Goal: Task Accomplishment & Management: Complete application form

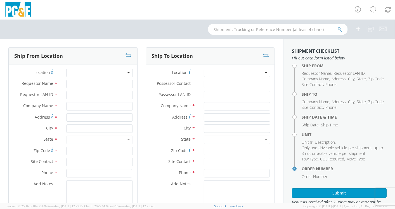
click at [231, 29] on input "text" at bounding box center [278, 29] width 140 height 11
paste input "B42743"
type input "B42743"
select select "2041093"
type input "B42743"
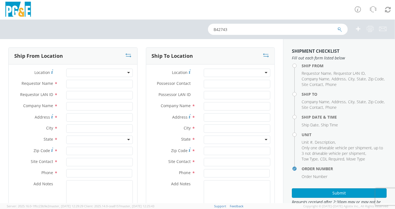
click at [341, 31] on icon "submit" at bounding box center [339, 29] width 5 height 5
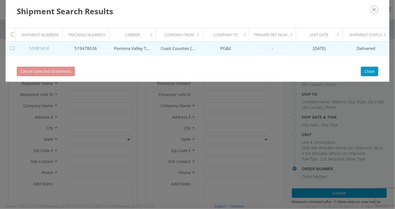
click at [41, 47] on link "55981418" at bounding box center [39, 49] width 20 height 6
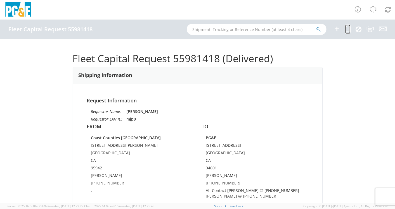
click at [348, 28] on icon at bounding box center [347, 28] width 5 height 7
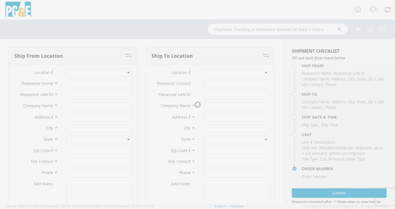
type input "[PERSON_NAME]"
type input "mjp0"
type input "Coast Counties Peterbilt"
type input "7675 Conde Ln"
type input "Windsor"
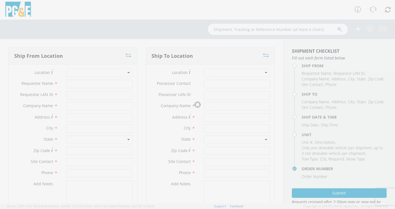
type input "95942"
type input "Ryan Drumm"
type input "707-975-4910"
type textarea ";"
type input "Joseph Benjamin Stringfellow"
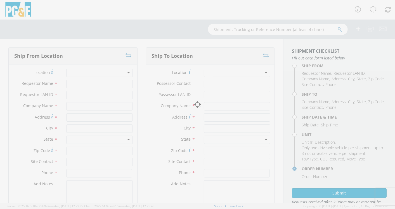
type input "JBSQ"
type input "PG&E"
type input "4801 Oakport St"
type input "Oakland"
type input "Scott Yu"
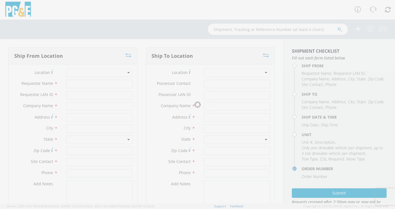
type input "510-421-1748"
type textarea "Alt Contact Grage @ 510-437-2400 ERNIE KURK @ 925-536-9310"
type input "06/25/2025"
type input "8:00 AM"
type input "TRUCK; DUMP 10YD 6X4"
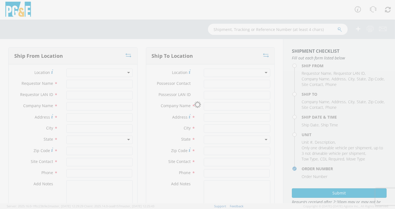
type input "0"
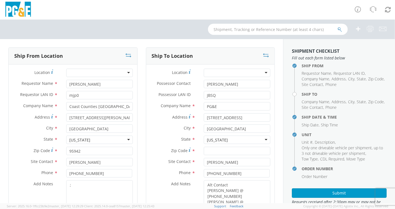
select select "B42743"
click at [74, 186] on textarea ";" at bounding box center [99, 200] width 67 height 38
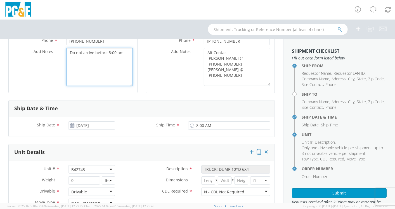
scroll to position [155, 0]
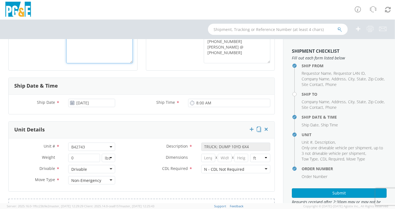
type textarea "Do not arrive before 8:00 am"
click at [91, 102] on input "06/25/2025" at bounding box center [91, 103] width 47 height 8
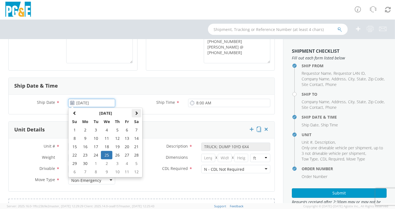
click at [133, 112] on th at bounding box center [137, 113] width 10 height 8
click at [128, 145] on td "15" at bounding box center [127, 147] width 10 height 8
type input "08/15/2025"
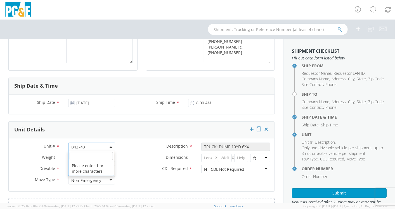
click at [94, 145] on span "B42743" at bounding box center [91, 147] width 41 height 5
click at [84, 157] on input "search" at bounding box center [91, 156] width 43 height 8
paste input "B42744"
type input "B42744"
type input "60000"
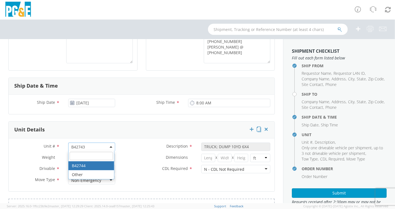
select select "B42744"
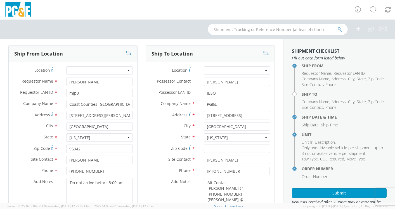
scroll to position [0, 0]
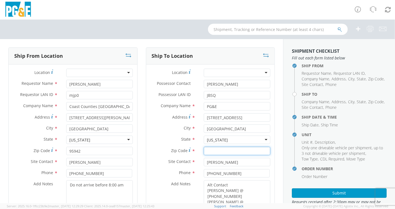
click at [212, 152] on input "Zip Code *" at bounding box center [237, 151] width 67 height 8
paste input "94601"
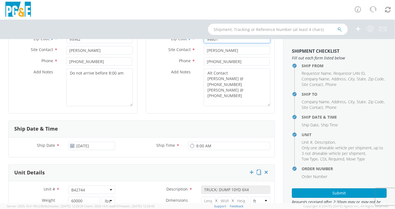
scroll to position [155, 0]
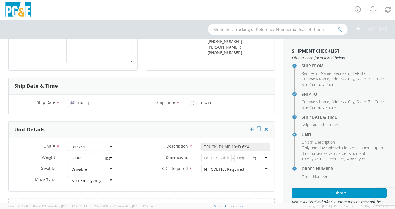
type input "94601"
click at [337, 193] on button "Submit" at bounding box center [339, 194] width 95 height 10
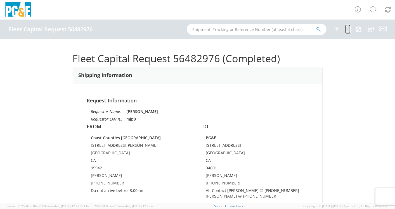
click at [346, 29] on icon at bounding box center [347, 28] width 5 height 7
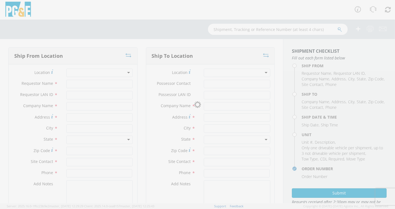
type input "[PERSON_NAME]"
type input "mjp0"
type input "Coast Counties Peterbilt"
type input "7675 Conde Ln"
type input "Windsor"
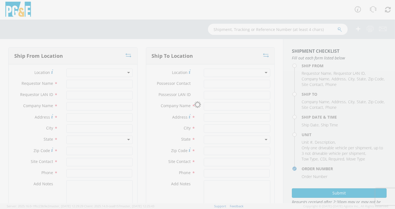
type input "95942"
type input "Ryan Drumm"
type input "707-975-4910"
type textarea "Do not arrive before 8:00 am;"
type input "Joseph Benjamin Stringfellow"
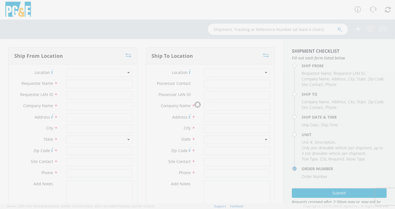
type input "JBSQ"
type input "PG&E"
type input "4801 Oakport St"
type input "Oakland"
type input "94601"
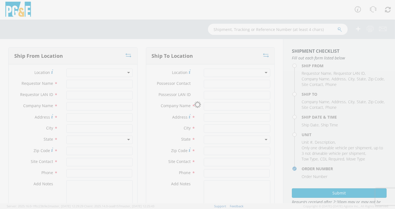
type input "Scott Yu"
type input "510-421-1748"
type textarea "Alt Contact Grage @ 510-437-2400 ERNIE KURK @ 925-536-9310"
type input "08/15/2025"
type input "8:00 AM"
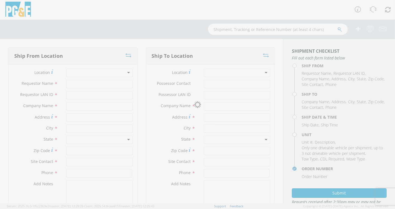
type input "TRUCK; DUMP 10YD 6X4"
type input "60000"
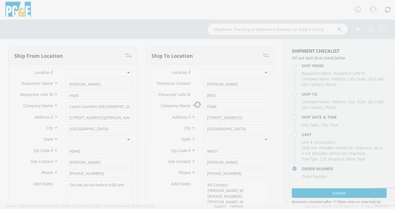
select select "B42744"
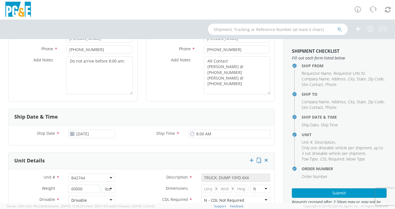
scroll to position [186, 0]
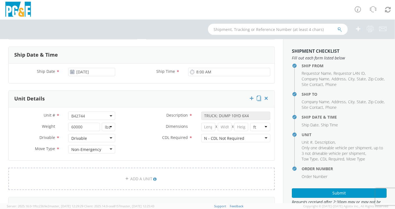
click at [91, 114] on span "B42744" at bounding box center [91, 116] width 41 height 5
click at [85, 127] on input "search" at bounding box center [91, 125] width 43 height 8
paste input "B42745"
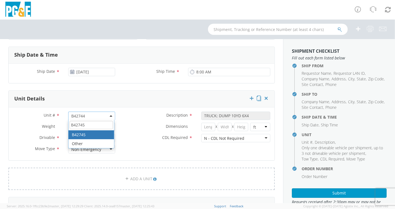
type input "B42745"
drag, startPoint x: 81, startPoint y: 135, endPoint x: 84, endPoint y: 134, distance: 3.2
select select "B42745"
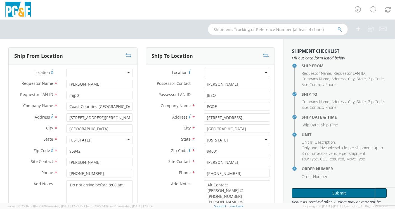
click at [338, 193] on button "Submit" at bounding box center [339, 194] width 95 height 10
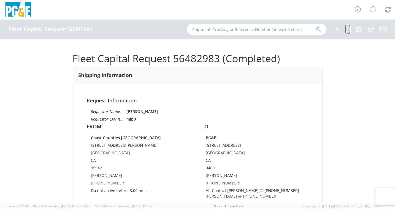
click at [349, 30] on icon at bounding box center [347, 28] width 5 height 7
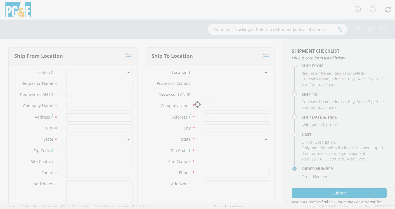
type input "[PERSON_NAME]"
type input "mjp0"
type input "Coast Counties Peterbilt"
type input "7675 Conde Ln"
type input "Windsor"
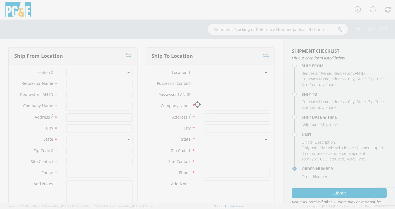
type input "95942"
type input "Ryan Drumm"
type input "707-975-4910"
type textarea "Do not arrive before 8:00 am;;"
type input "Joseph Benjamin Stringfellow"
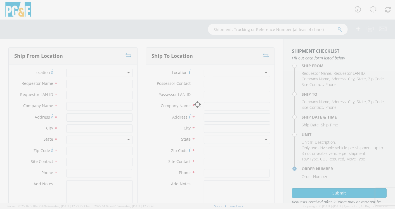
type input "JBSQ"
type input "PG&E"
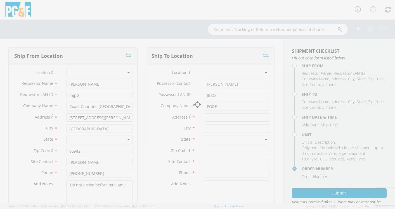
type input "4801 Oakport St"
type input "Oakland"
type input "94601"
type input "Scott Yu"
type input "510-421-1748"
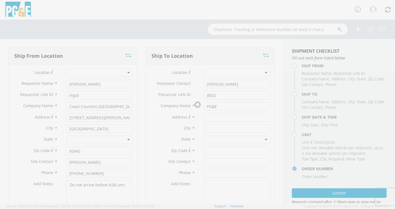
type textarea "Alt Contact Grage @ 510-437-2400 ERNIE KURK @ 925-536-9310"
type input "08/15/2025"
type input "8:00 AM"
type input "TRUCK; DUMP 10YD 6X4"
type input "60000"
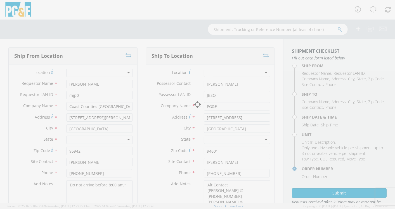
select select "B42745"
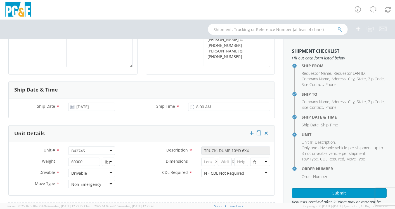
scroll to position [155, 0]
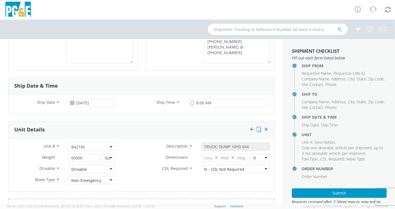
click at [93, 145] on span "B42745" at bounding box center [91, 147] width 41 height 5
click at [89, 154] on input "search" at bounding box center [91, 156] width 43 height 8
paste input "B42746"
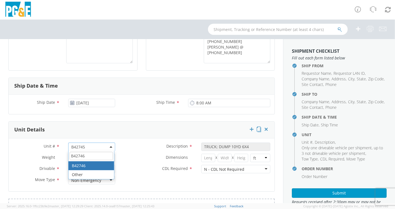
type input "B42746"
drag, startPoint x: 85, startPoint y: 162, endPoint x: 111, endPoint y: 158, distance: 25.8
select select "B42746"
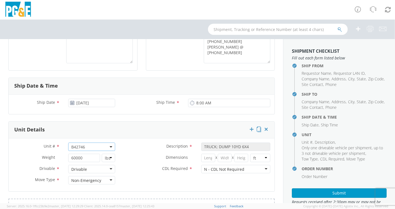
scroll to position [0, 0]
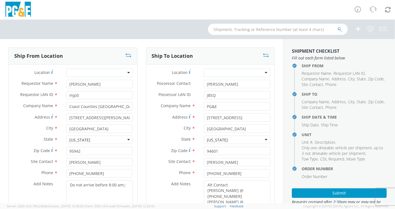
click at [218, 72] on div at bounding box center [237, 73] width 67 height 8
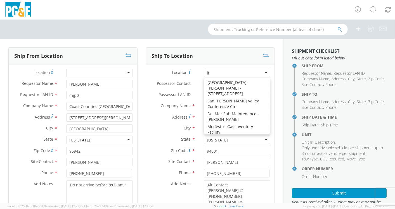
scroll to position [1, 0]
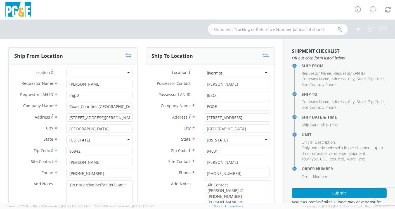
type input "livermo"
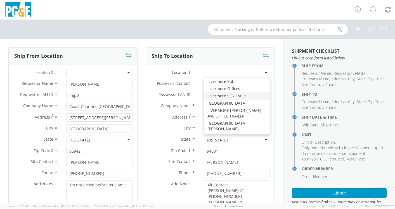
type input "3797 1st St"
type input "Livermore"
type input "94550"
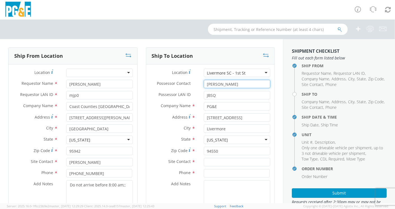
drag, startPoint x: 260, startPoint y: 85, endPoint x: 182, endPoint y: 88, distance: 78.3
click at [182, 89] on div "Possessor Contact * Joseph Benjamin Stringfellow" at bounding box center [210, 85] width 129 height 11
paste input "Gary Wayne Clark"
drag, startPoint x: 225, startPoint y: 84, endPoint x: 228, endPoint y: 81, distance: 4.2
click at [227, 83] on input "Gary Wayne Clark" at bounding box center [237, 84] width 67 height 8
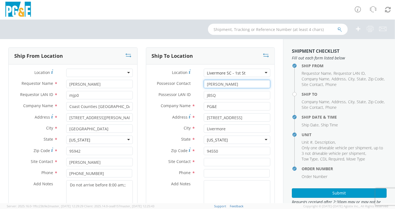
type input "Gary Clark"
drag, startPoint x: 212, startPoint y: 96, endPoint x: 164, endPoint y: 99, distance: 48.2
click at [165, 99] on div "Possessor LAN ID * JBSQ" at bounding box center [210, 95] width 129 height 8
paste input "GWC8"
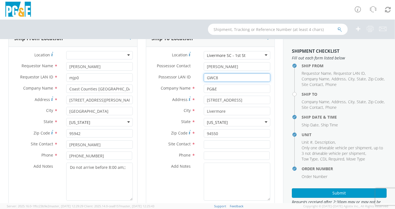
scroll to position [31, 0]
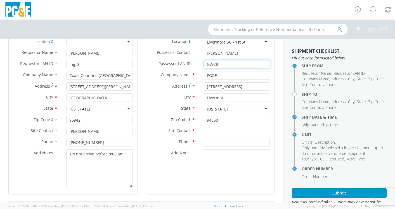
type input "GWC8"
click at [207, 128] on input "text" at bounding box center [237, 131] width 67 height 8
paste input "Bernie Pacio"
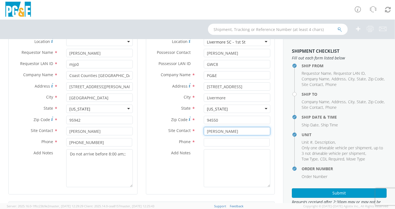
type input "Bernie Pacio"
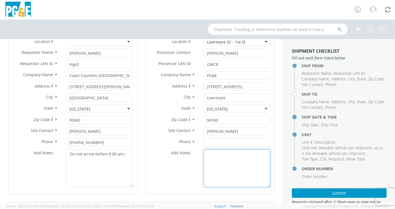
drag, startPoint x: 212, startPoint y: 159, endPoint x: 220, endPoint y: 156, distance: 8.2
click at [214, 159] on textarea "Add Notes *" at bounding box center [237, 169] width 67 height 38
paste textarea "925-373-2623"
type textarea "Alt Contacts Garage @ 925-373-2623"
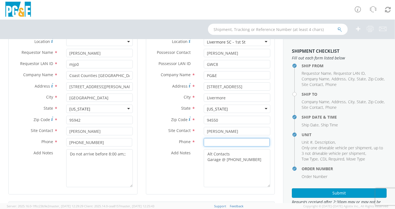
click at [216, 142] on input at bounding box center [237, 142] width 66 height 8
paste input "925-536-9299"
type input "925-536-9299"
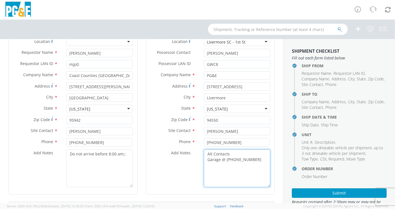
drag, startPoint x: 207, startPoint y: 168, endPoint x: 211, endPoint y: 167, distance: 4.7
click at [207, 168] on textarea "Alt Contacts Garage @ 925-373-2623" at bounding box center [237, 169] width 67 height 38
paste textarea "RON PACHECO @ 510-340-6620"
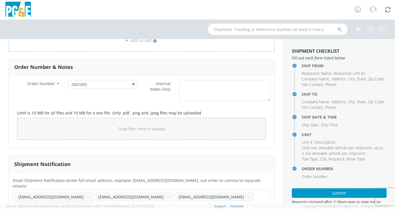
scroll to position [332, 0]
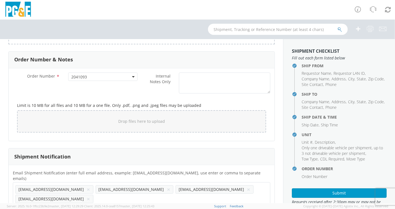
type textarea "Alt Contacts Garage @ 925-373-2623 RON PACHECO @ 510-340-6620"
click at [167, 186] on button "×" at bounding box center [168, 189] width 3 height 7
paste input "RLPR@pge.com"
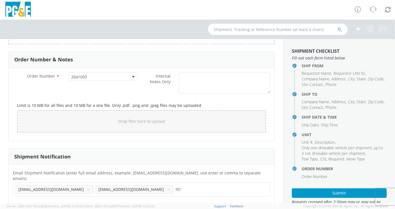
type input "RLPR@pge.com"
click at [187, 185] on ul "rdrumm@coastcounties.com × tlopez@coastcounties.com ×" at bounding box center [141, 190] width 252 height 10
click at [49, 195] on input "text" at bounding box center [32, 199] width 34 height 8
paste input "BAPO@pge.com"
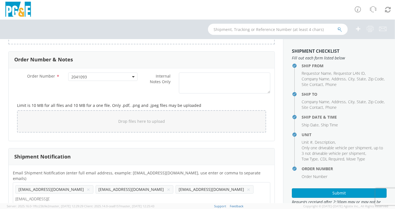
type input "BAPO@pge.com"
click at [236, 185] on ul "rdrumm@coastcounties.com × RLPR@pge.com × tlopez@coastcounties.com ×" at bounding box center [141, 194] width 252 height 19
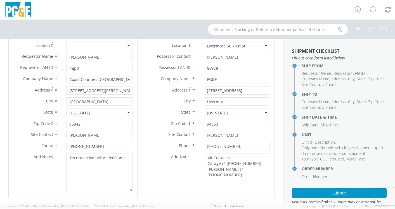
scroll to position [62, 0]
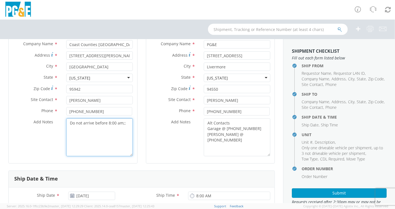
click at [125, 123] on textarea "Do not arrive before 8:00 am;;" at bounding box center [99, 138] width 67 height 38
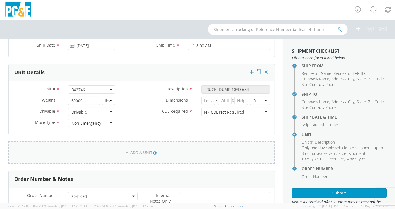
scroll to position [217, 0]
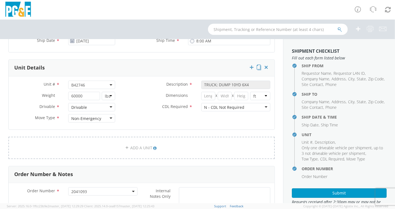
type textarea "Do not arrive before 8:00 am"
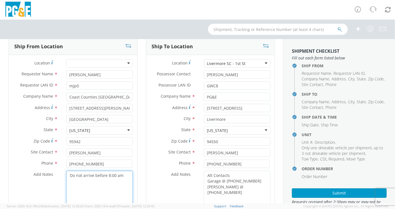
scroll to position [0, 0]
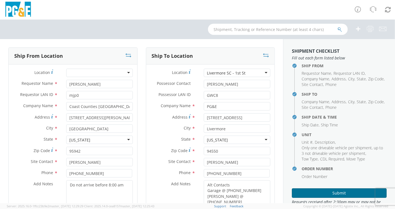
click at [340, 192] on button "Submit" at bounding box center [339, 194] width 95 height 10
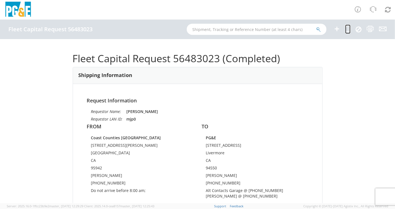
click at [348, 28] on icon at bounding box center [347, 28] width 5 height 7
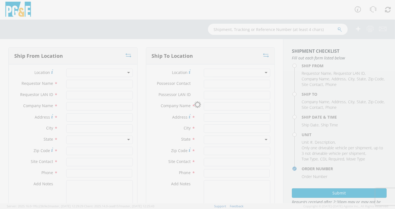
type input "[PERSON_NAME]"
type input "mjp0"
type input "Coast Counties Peterbilt"
type input "7675 Conde Ln"
type input "Windsor"
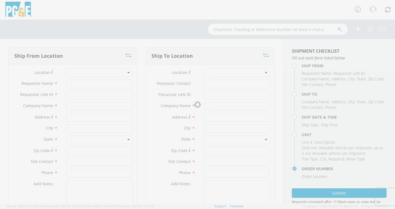
type input "95942"
type input "Ryan Drumm"
type input "707-975-4910"
type textarea "Do not arrive before 8:00 am;"
type input "Gary Clark"
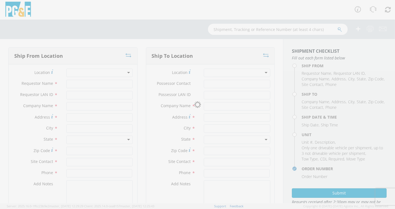
type input "GWC8"
type input "PG&E"
type input "3797 1st St"
type input "Livermore"
type input "94550"
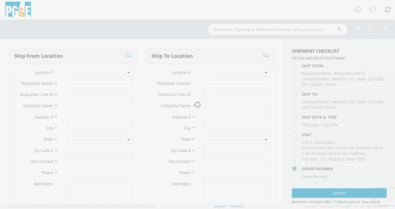
type input "Bernie Pacio"
type input "925-536-9299"
type textarea "Alt Contacts Garage @ 925-373-2623 RON PACHECO @ 510-340-6620"
type input "08/15/2025"
type input "8:00 AM"
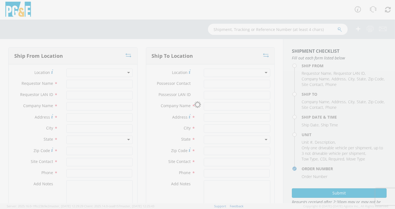
type input "TRUCK; DUMP 10YD 6X4"
type input "60000"
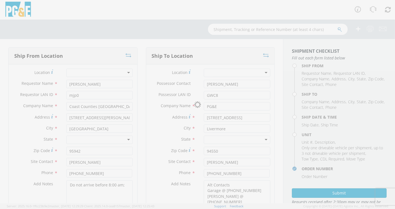
select select "B42746"
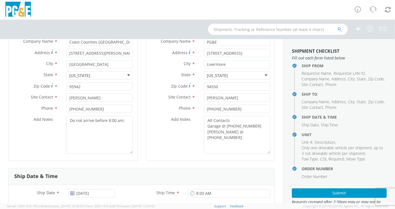
scroll to position [155, 0]
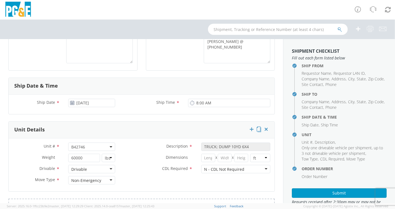
click at [92, 147] on span "B42746" at bounding box center [91, 147] width 41 height 5
click at [84, 157] on input "search" at bounding box center [91, 156] width 43 height 8
paste input "B42748"
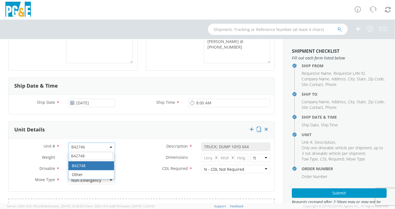
type input "B42748"
select select "B42748"
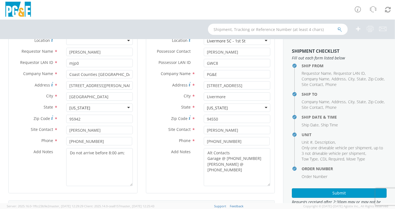
scroll to position [0, 0]
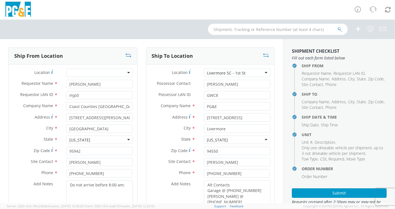
click at [249, 70] on div "Livermore SC - 1st St" at bounding box center [237, 73] width 67 height 8
type input "cupert"
type input "10900 N BLANEY AVE"
type input "CUPERTINO"
type input "95014"
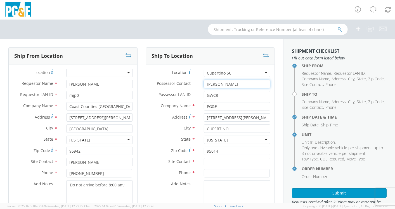
drag, startPoint x: 226, startPoint y: 84, endPoint x: 168, endPoint y: 91, distance: 58.0
click at [168, 91] on div "Possessor Contact * Gary Clark" at bounding box center [210, 85] width 129 height 11
paste input "Edward A Bull"
type input "Edward A Bull"
drag, startPoint x: 195, startPoint y: 97, endPoint x: 170, endPoint y: 99, distance: 24.9
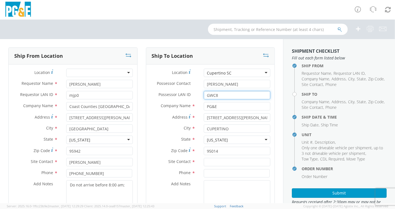
click at [171, 99] on div "Possessor LAN ID * GWC8" at bounding box center [210, 95] width 129 height 8
paste input "EAB7"
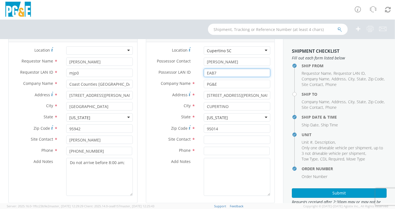
scroll to position [31, 0]
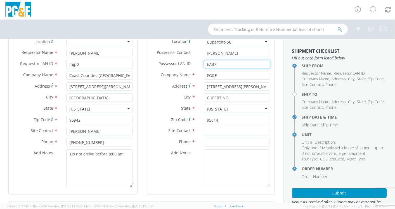
type input "EAB7"
click at [213, 132] on input "text" at bounding box center [237, 131] width 67 height 8
paste input "Raul Navarette"
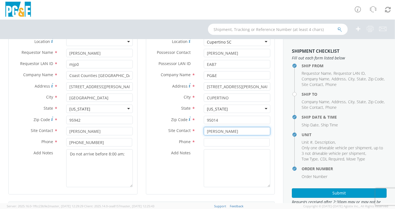
type input "Raul Navarette"
click at [215, 144] on input at bounding box center [237, 142] width 66 height 8
paste input "408-313-1571"
type input "408-313-1571"
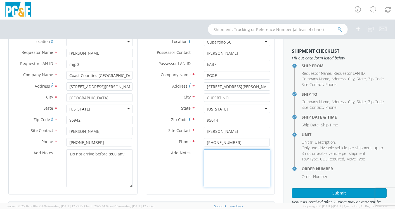
drag, startPoint x: 213, startPoint y: 160, endPoint x: 217, endPoint y: 156, distance: 5.4
click at [214, 159] on textarea "Add Notes *" at bounding box center [237, 169] width 67 height 38
paste textarea "408-725-2058"
paste textarea "ALEJANDRO MIRANDA @ 408 201-3726"
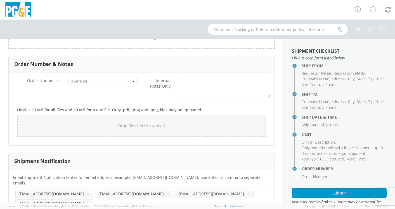
scroll to position [332, 0]
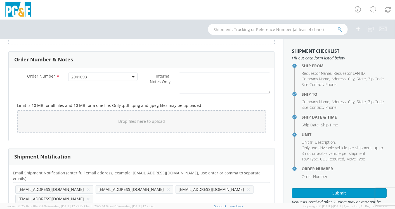
type textarea "Alt Contact Garage @ 408-725-2058 ALEJANDRO MIRANDA @ 408 201-3726"
click at [167, 186] on button "×" at bounding box center [168, 189] width 3 height 7
paste input "RAND@pge.com"
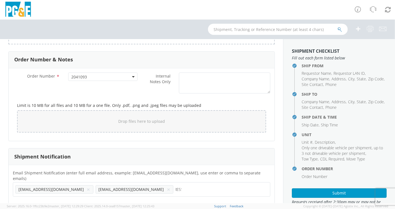
type input "RAND@pge.com"
drag, startPoint x: 192, startPoint y: 187, endPoint x: 192, endPoint y: 184, distance: 2.9
click at [192, 187] on div "rdrumm@coastcounties.com × RAND@pge.com × tlopez@coastcounties.com × RAND@pge.c…" at bounding box center [141, 195] width 257 height 24
paste input "AU13@pge.com"
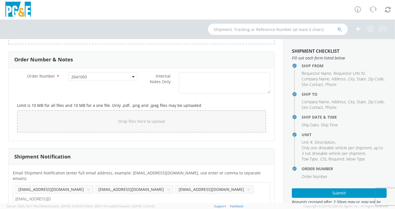
type input "AU13@pge.com"
click at [244, 185] on ul "rdrumm@coastcounties.com × RAND@pge.com × tlopez@coastcounties.com ×" at bounding box center [141, 194] width 252 height 19
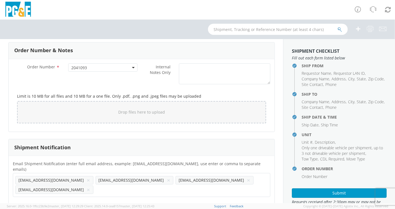
scroll to position [342, 0]
click at [333, 192] on button "Submit" at bounding box center [339, 194] width 95 height 10
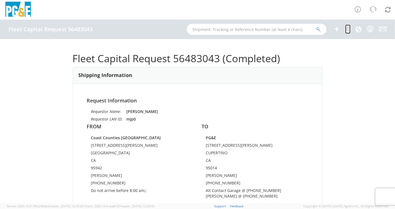
click at [348, 26] on icon at bounding box center [347, 28] width 5 height 7
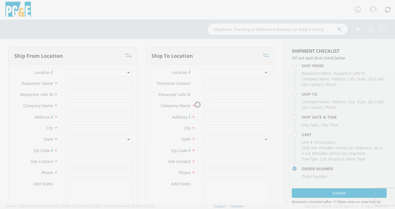
type input "[PERSON_NAME]"
type input "mjp0"
type input "Coast Counties Peterbilt"
type input "7675 Conde Ln"
type input "Windsor"
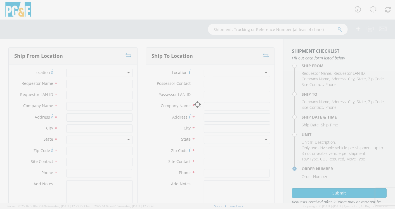
type input "95942"
type input "Ryan Drumm"
type input "707-975-4910"
type textarea "Do not arrive before 8:00 am;;"
type input "Edward A Bull"
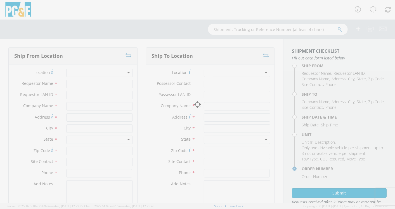
type input "EAB7"
type input "PG&E"
type input "10900 N BLANEY AVE"
type input "CUPERTINO"
type input "95014"
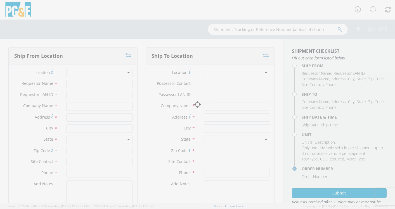
type input "Raul Navarette"
type input "408-313-1571"
type textarea "Alt Contact Garage @ 408-725-2058 ALEJANDRO MIRANDA @ 408 201-3726"
type input "08/15/2025"
type input "8:00 AM"
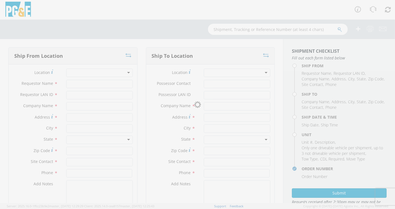
type input "TRUCK; DUMP 10YD 6X4"
type input "60000"
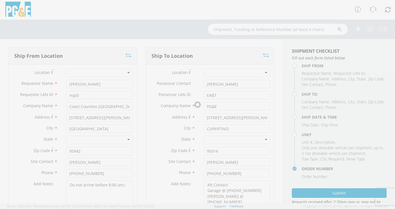
select select "B42748"
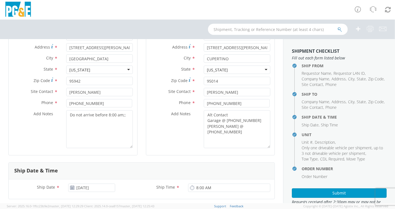
scroll to position [155, 0]
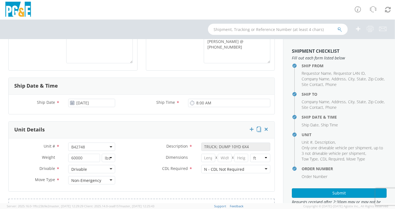
click at [94, 146] on span "B42748" at bounding box center [91, 147] width 41 height 5
click at [89, 155] on input "search" at bounding box center [91, 156] width 43 height 8
paste input "B42752"
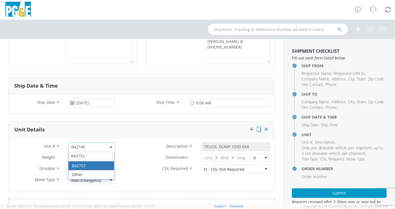
type input "B42752"
select select "B42752"
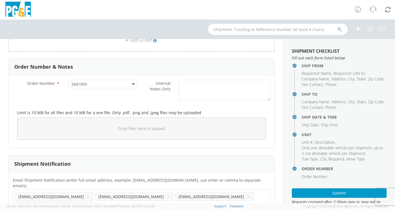
scroll to position [332, 0]
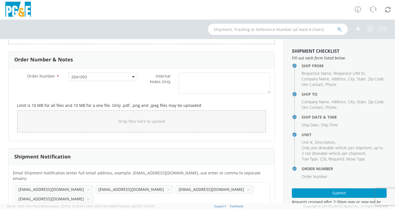
click at [167, 186] on button "×" at bounding box center [168, 189] width 3 height 7
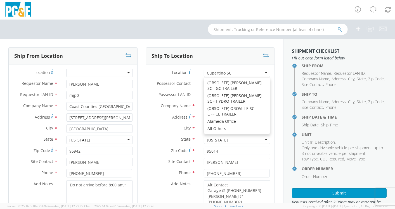
scroll to position [655, 0]
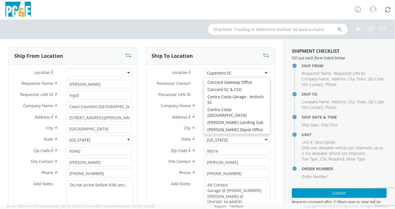
drag, startPoint x: 235, startPoint y: 70, endPoint x: 157, endPoint y: 80, distance: 78.9
click at [136, 79] on div "Ship From Location Location * (OBSOLETE) BURNEY SC - GC TRAILER (OBSOLETE) BURN…" at bounding box center [141, 140] width 275 height 185
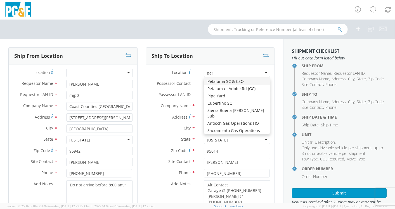
scroll to position [0, 0]
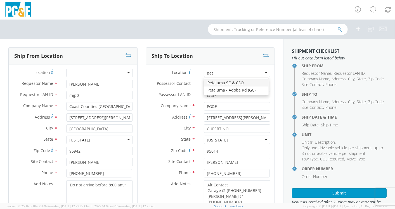
type input "peta"
type input "210 Corona Rd"
type input "Petaluma"
type input "94954"
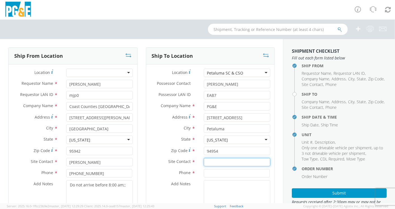
click at [216, 161] on input "text" at bounding box center [237, 162] width 67 height 8
paste input "Luke Adams"
type input "Luke Adams"
click at [208, 172] on input at bounding box center [237, 173] width 66 height 8
paste input "707-303-0249"
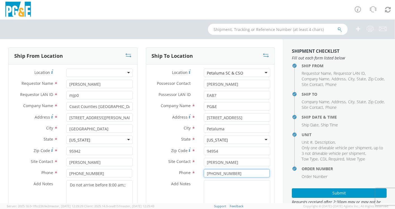
type input "707-303-0249"
click at [233, 191] on textarea "Add Notes *" at bounding box center [237, 200] width 67 height 38
paste textarea "707-765-5115"
paste textarea "MARC LOPEZ @ 925-359-5953"
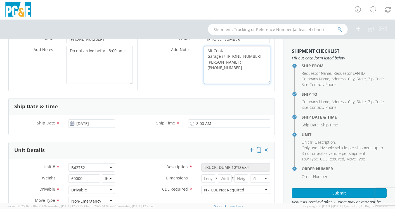
scroll to position [124, 0]
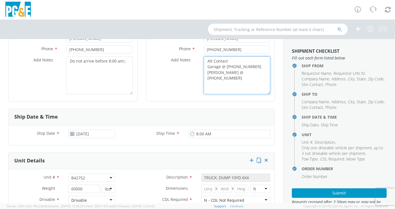
type textarea "Alt Contact Garage @ 707-765-5115 MARC LOPEZ @ 925-359-5953"
click at [210, 186] on input "number" at bounding box center [208, 189] width 14 height 8
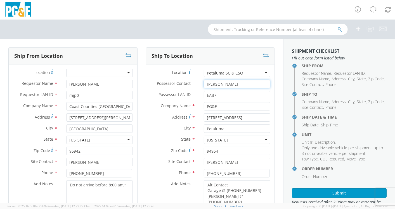
drag, startPoint x: 230, startPoint y: 85, endPoint x: 155, endPoint y: 85, distance: 74.9
click at [155, 85] on div "Possessor Contact * Edward A Bull" at bounding box center [210, 84] width 129 height 8
paste input "Travis Manford Oglesby"
click at [231, 83] on input "Travis Manford Oglesby" at bounding box center [237, 84] width 67 height 8
type input "Travis Oglesby"
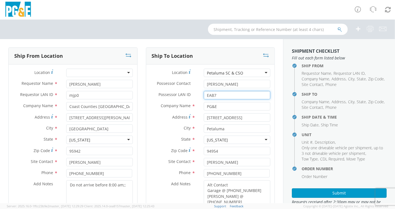
drag, startPoint x: 204, startPoint y: 96, endPoint x: 181, endPoint y: 99, distance: 23.2
click at [179, 97] on div "Possessor LAN ID * EAB7" at bounding box center [210, 95] width 129 height 8
paste input "TMOA"
type input "TMOA"
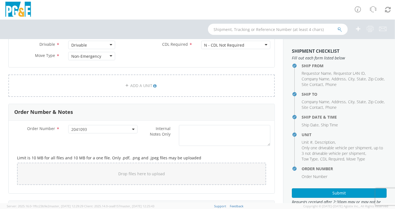
scroll to position [332, 0]
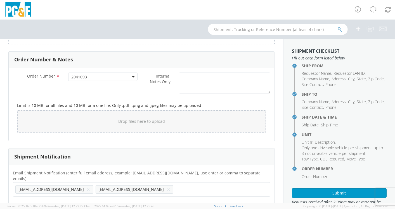
click at [155, 185] on ul "rdrumm@coastcounties.com × tlopez@coastcounties.com ×" at bounding box center [141, 190] width 252 height 10
paste input "LMAE@pge.com"
type input "LMAE@pge.com"
click at [183, 185] on ul "rdrumm@coastcounties.com × tlopez@coastcounties.com ×" at bounding box center [141, 190] width 252 height 10
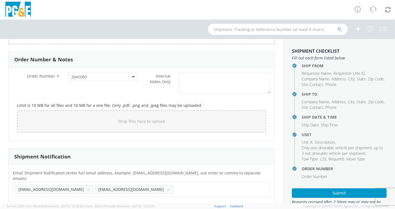
scroll to position [0, 0]
paste input "MQLB@pge.com"
type input "MQLB@pge.com"
click at [240, 185] on ul "rdrumm@coastcounties.com × LMAE@pge.com × tlopez@coastcounties.com × MQLB@pge.c…" at bounding box center [141, 194] width 252 height 19
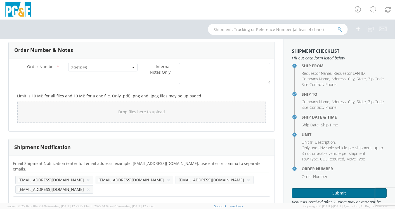
click at [335, 193] on button "Submit" at bounding box center [339, 194] width 95 height 10
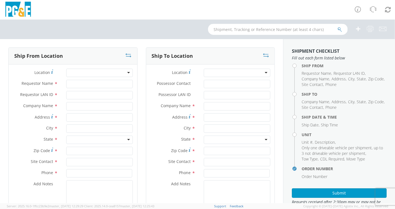
click at [228, 30] on input "text" at bounding box center [278, 29] width 140 height 11
type input "b41835"
click at [337, 27] on button "submit" at bounding box center [339, 30] width 5 height 7
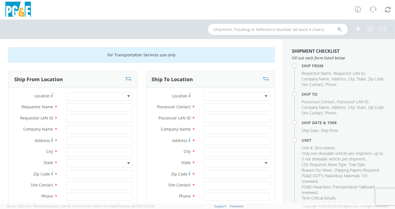
click at [229, 26] on input "text" at bounding box center [278, 29] width 140 height 11
type input "b41835"
click at [338, 27] on icon "submit" at bounding box center [339, 29] width 5 height 5
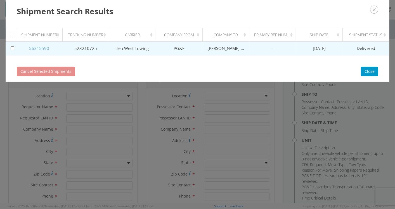
click at [42, 48] on link "56315590" at bounding box center [39, 49] width 20 height 6
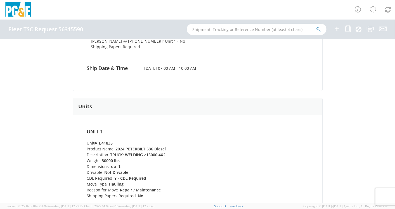
scroll to position [124, 0]
